Goal: Check status: Check status

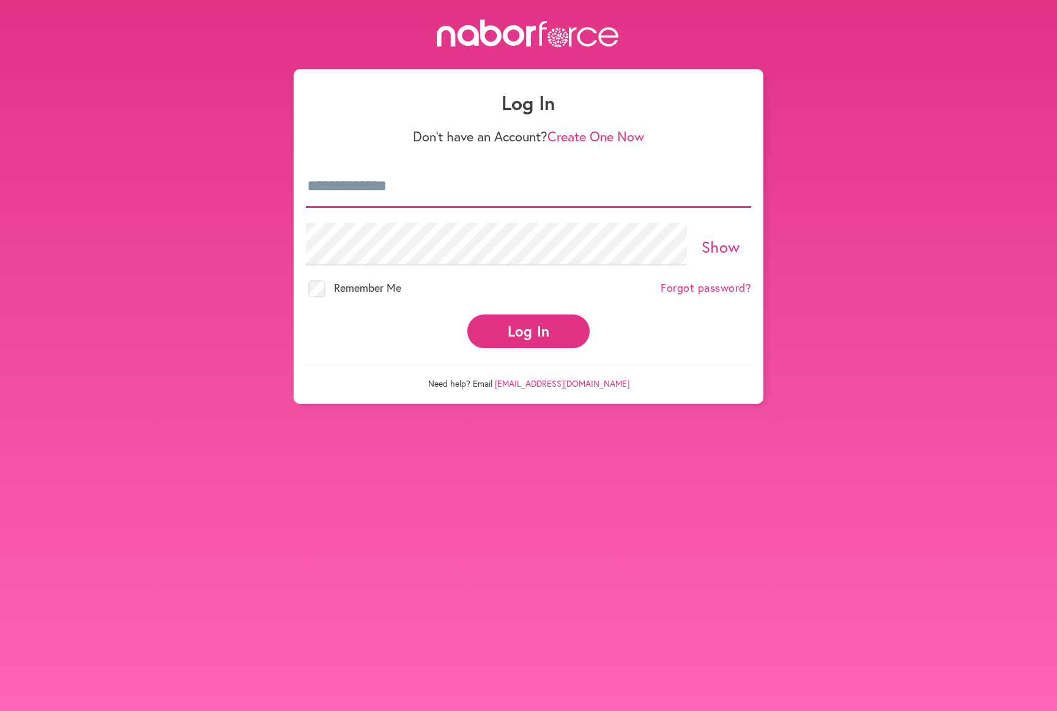
click at [483, 192] on input "email" at bounding box center [528, 186] width 445 height 43
type input "**********"
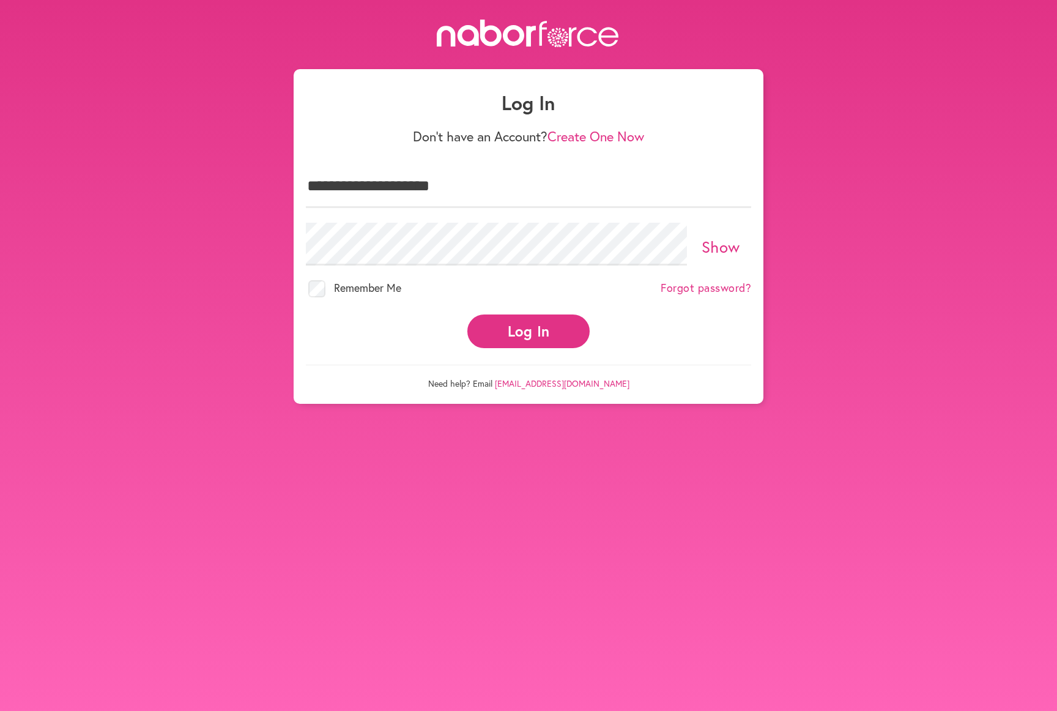
click at [706, 250] on link "Show" at bounding box center [721, 246] width 39 height 21
click at [564, 321] on button "Log In" at bounding box center [528, 332] width 122 height 34
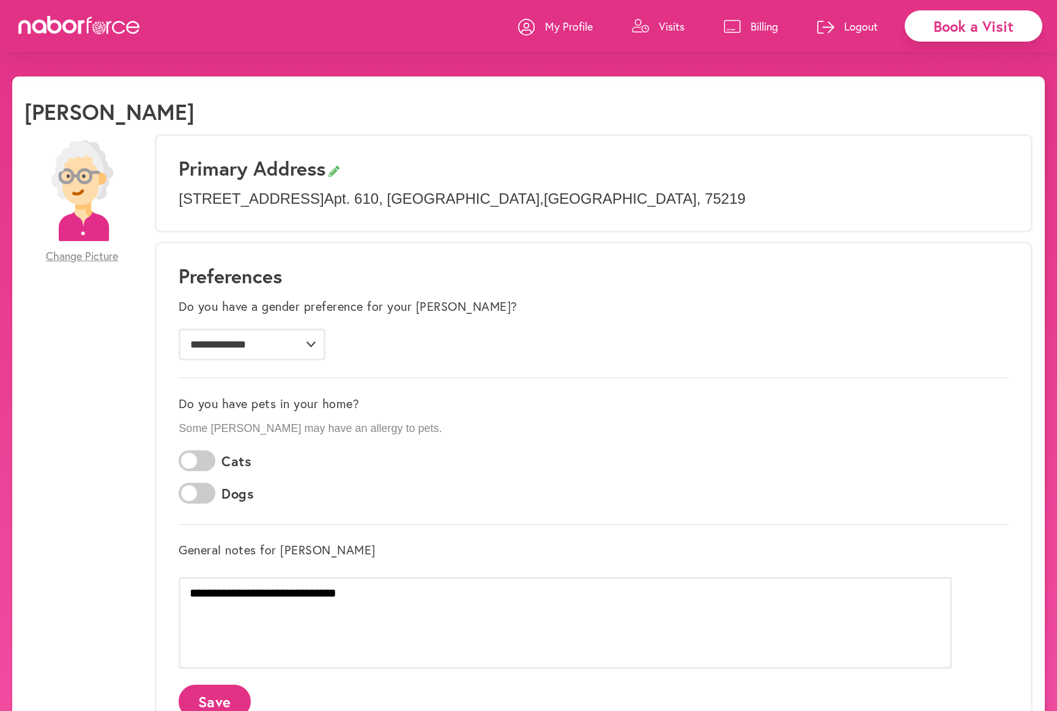
click at [652, 17] on link "Visits" at bounding box center [658, 26] width 53 height 37
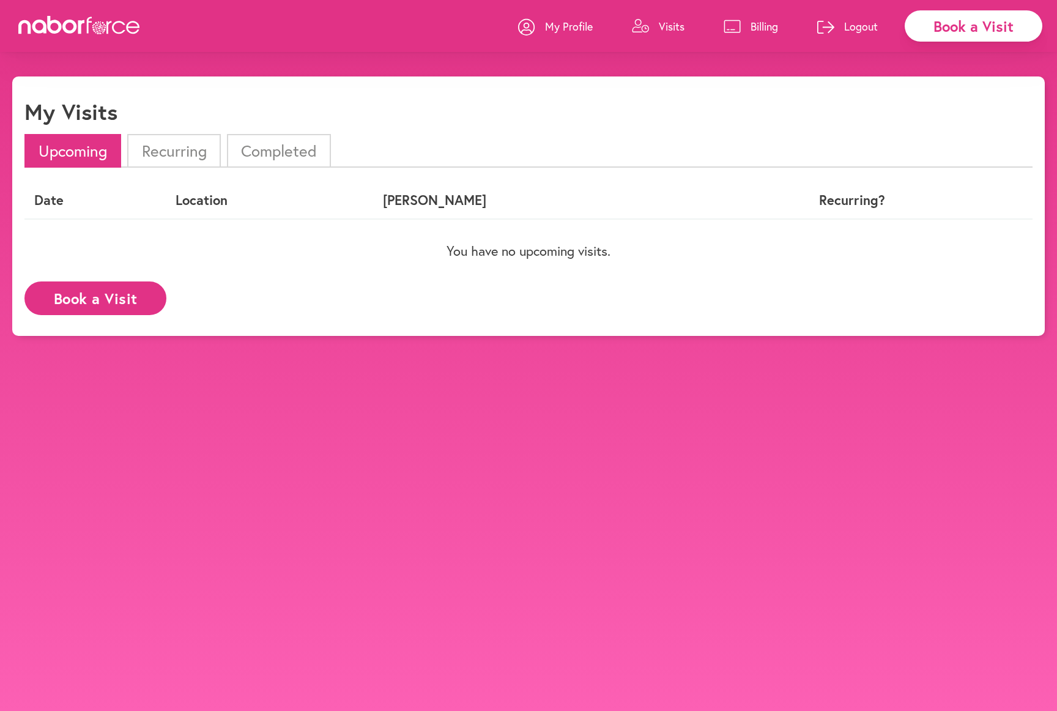
click at [307, 145] on li "Completed" at bounding box center [279, 151] width 104 height 34
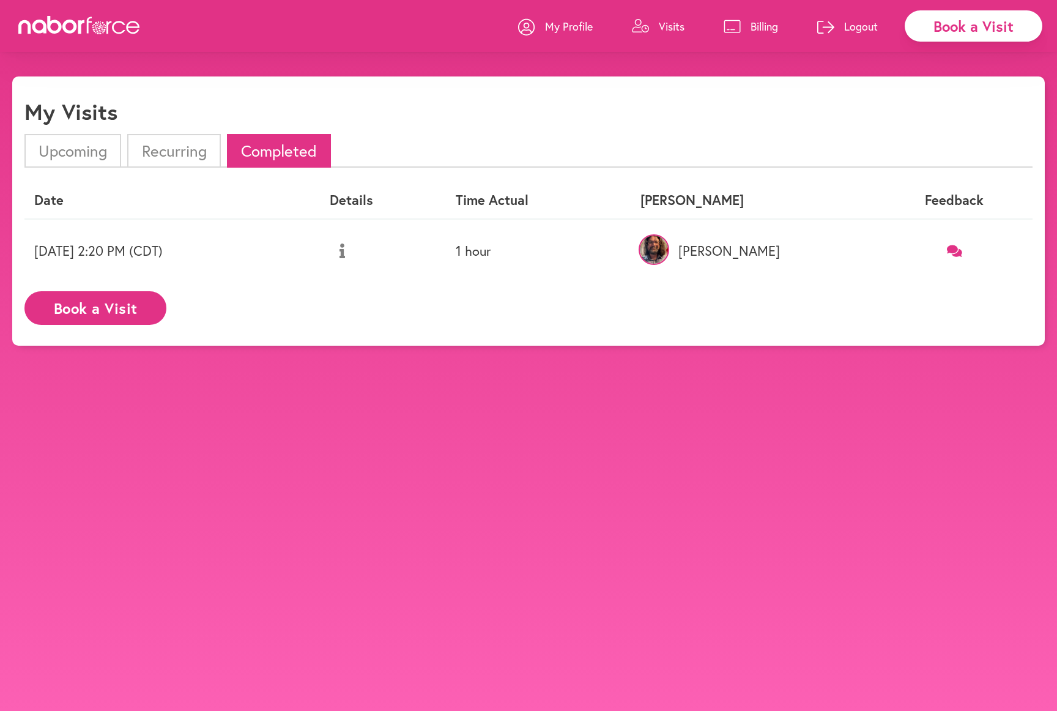
click at [91, 155] on li "Upcoming" at bounding box center [72, 151] width 97 height 34
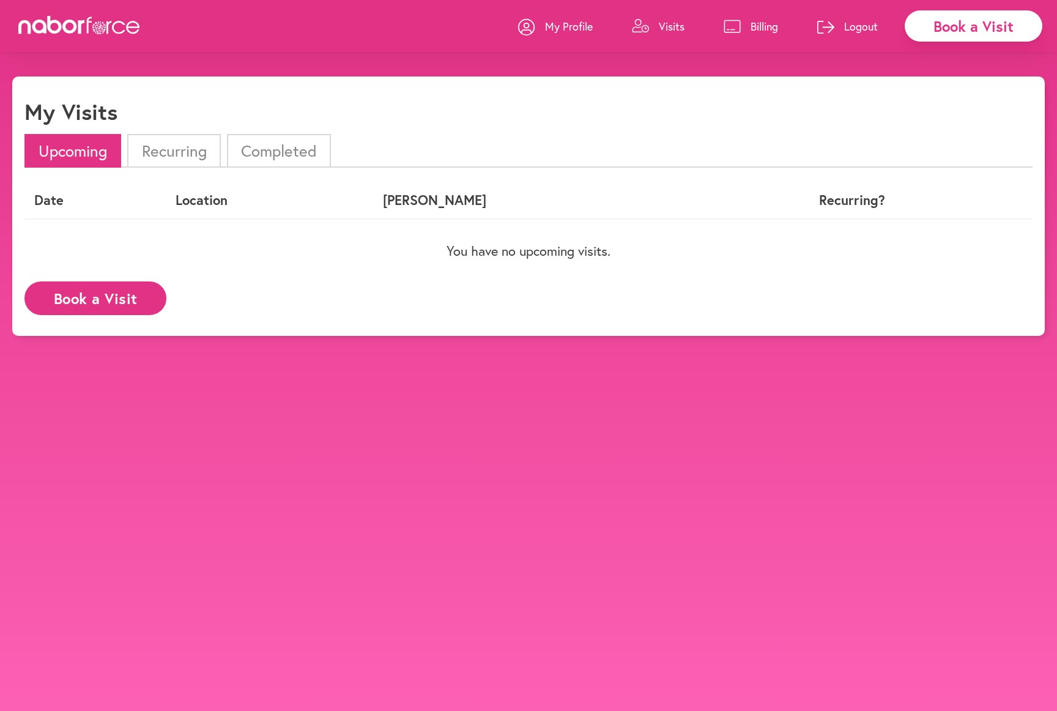
click at [169, 150] on li "Recurring" at bounding box center [173, 151] width 93 height 34
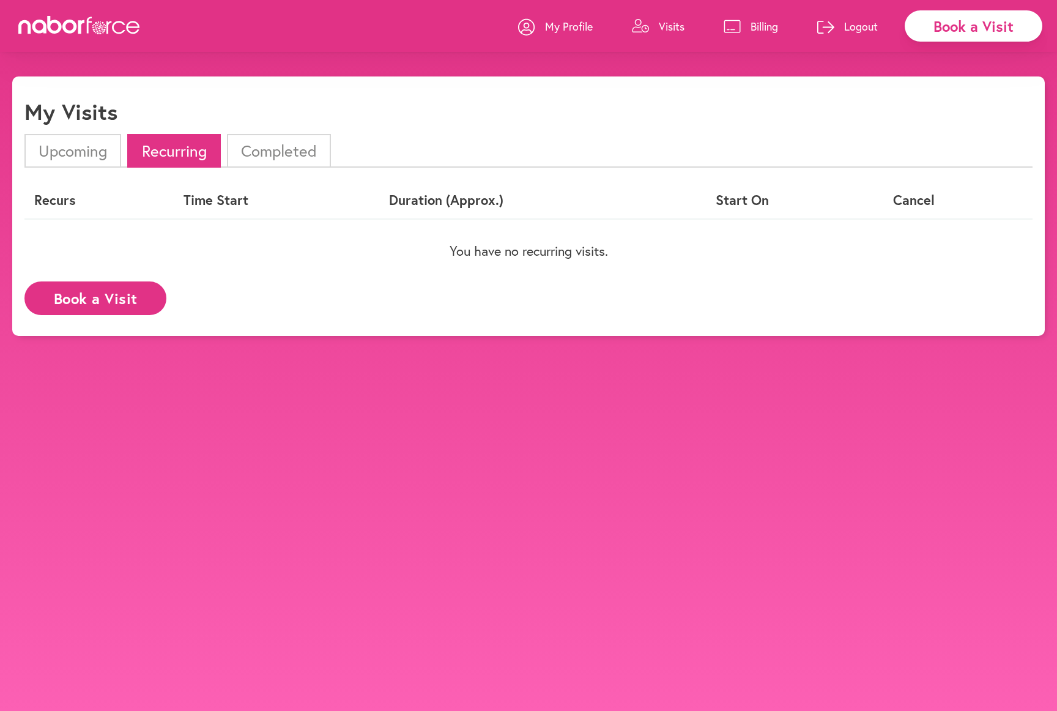
click at [233, 150] on li "Completed" at bounding box center [279, 151] width 104 height 34
